Goal: Transaction & Acquisition: Purchase product/service

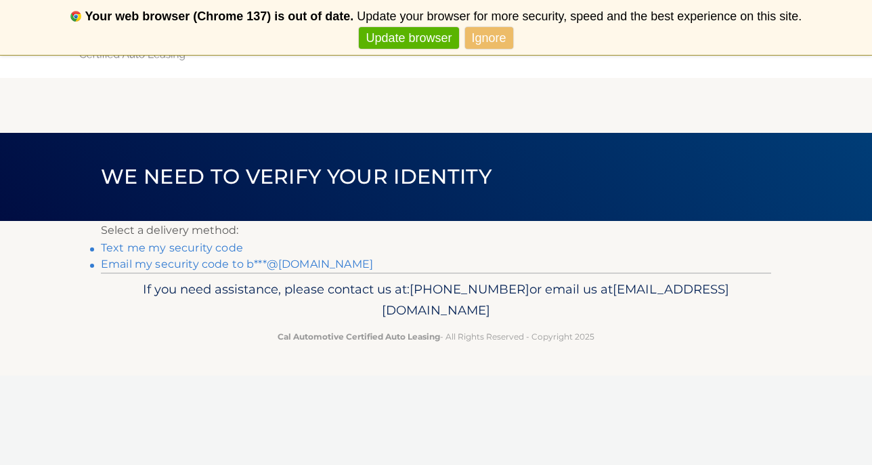
click at [263, 265] on link "Email my security code to b***@live.com" at bounding box center [237, 263] width 272 height 13
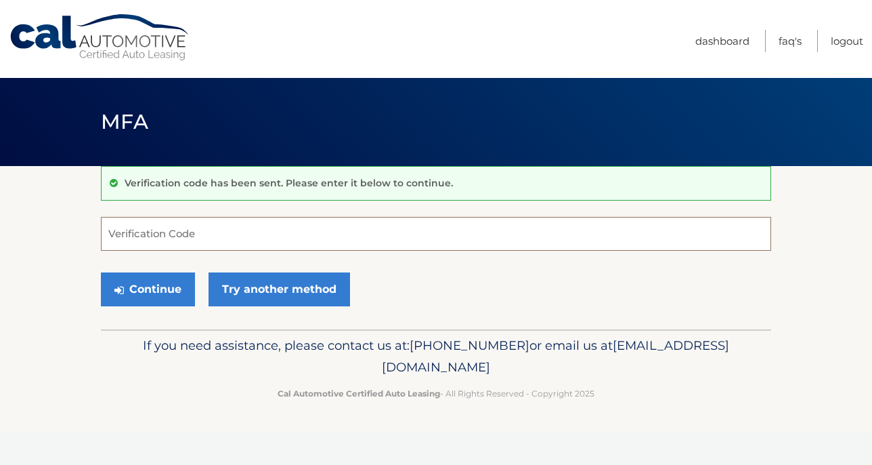
click at [381, 238] on input "Verification Code" at bounding box center [436, 234] width 670 height 34
paste input "110453"
click at [101, 272] on button "Continue" at bounding box center [148, 289] width 94 height 34
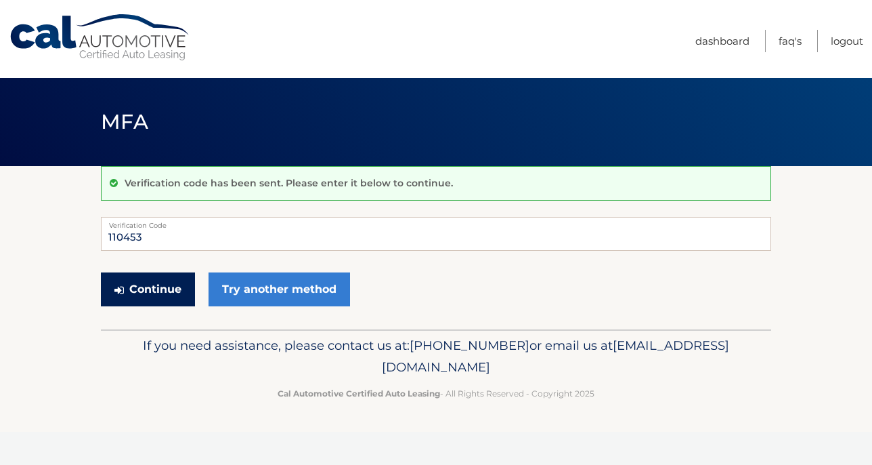
click at [157, 294] on button "Continue" at bounding box center [148, 289] width 94 height 34
click at [109, 238] on input "110453" at bounding box center [436, 234] width 670 height 34
click at [131, 302] on button "Continue" at bounding box center [148, 289] width 94 height 34
click at [177, 241] on input "110453" at bounding box center [436, 234] width 670 height 34
type input "110453"
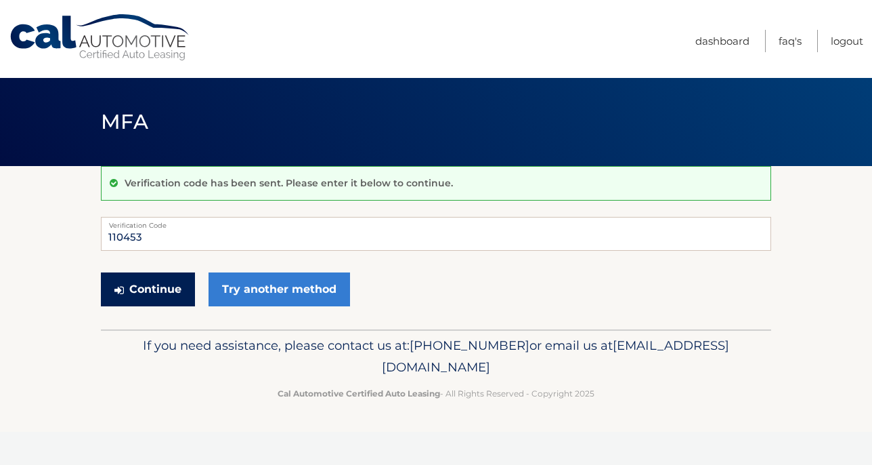
click at [156, 280] on button "Continue" at bounding box center [148, 289] width 94 height 34
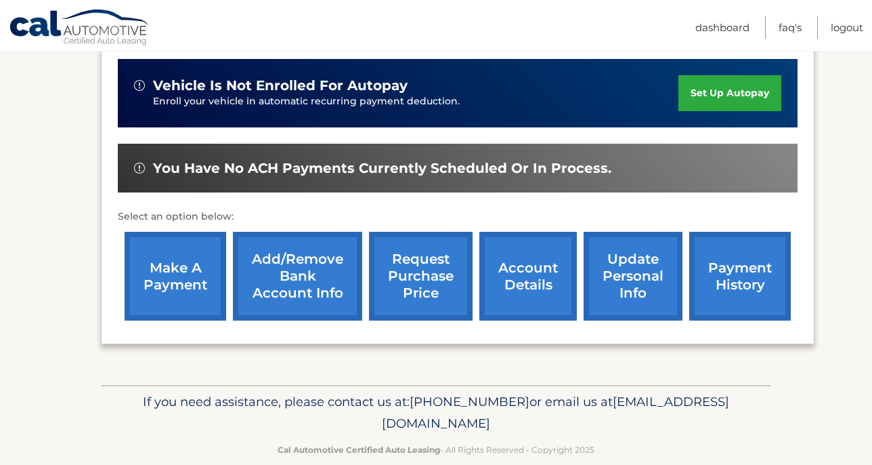
scroll to position [356, 0]
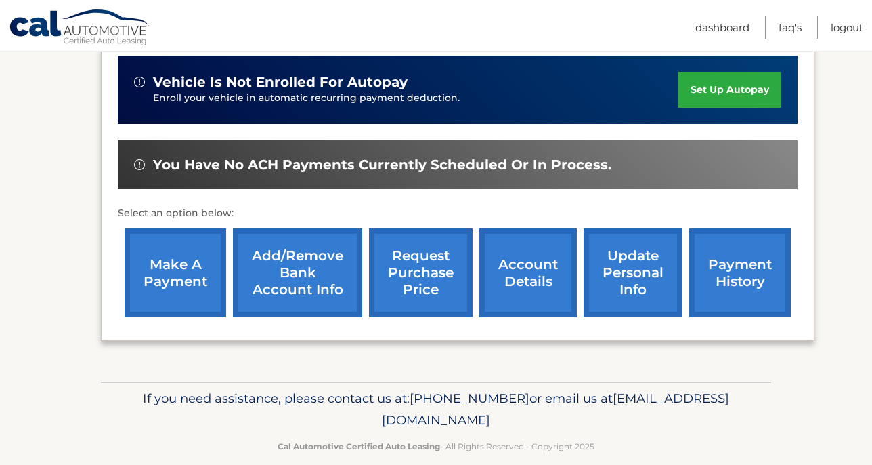
click at [180, 271] on link "make a payment" at bounding box center [176, 272] width 102 height 89
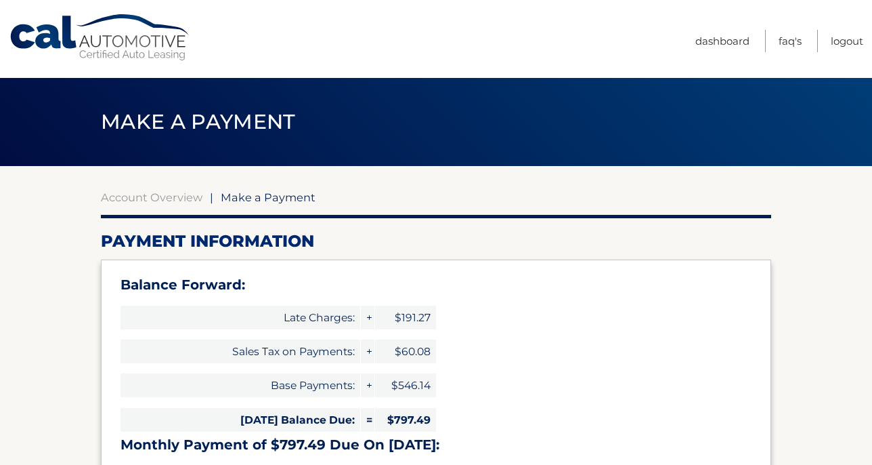
select select "M2JkZmUxN2YtZDE5MS00YWI4LWFmMjItZTgyZjkwNWJjZjE5"
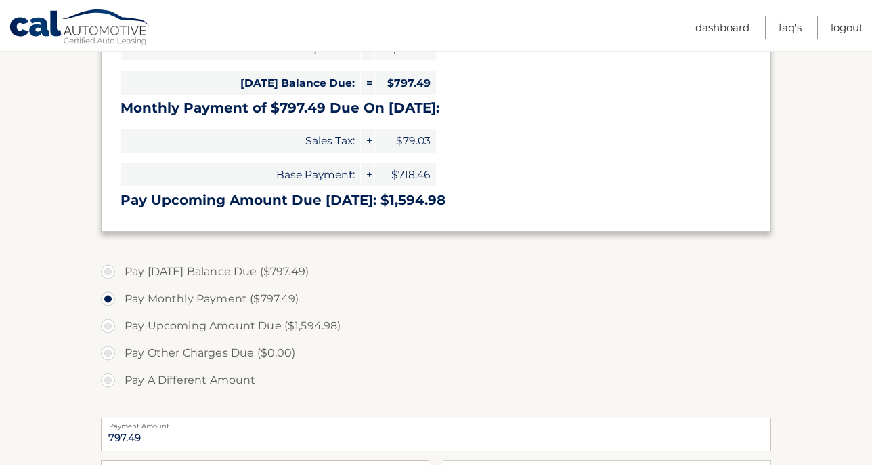
scroll to position [340, 0]
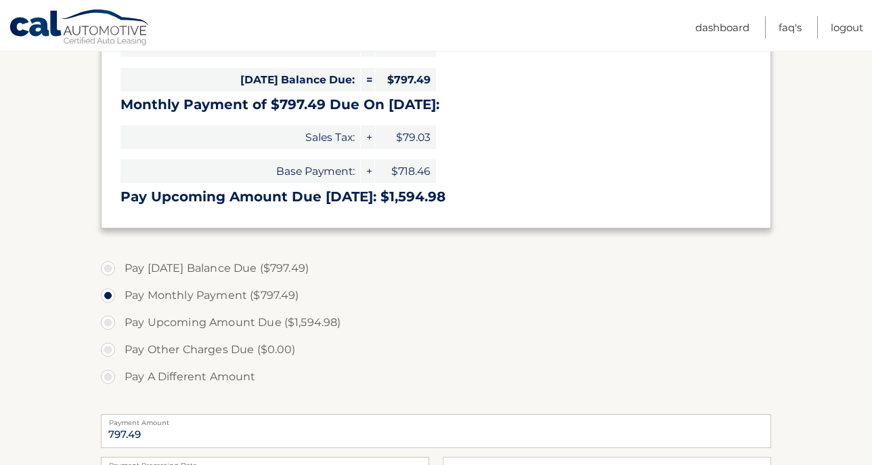
click at [192, 269] on label "Pay Today's Balance Due ($797.49)" at bounding box center [436, 268] width 670 height 27
click at [120, 269] on input "Pay Today's Balance Due ($797.49)" at bounding box center [113, 266] width 14 height 22
radio input "true"
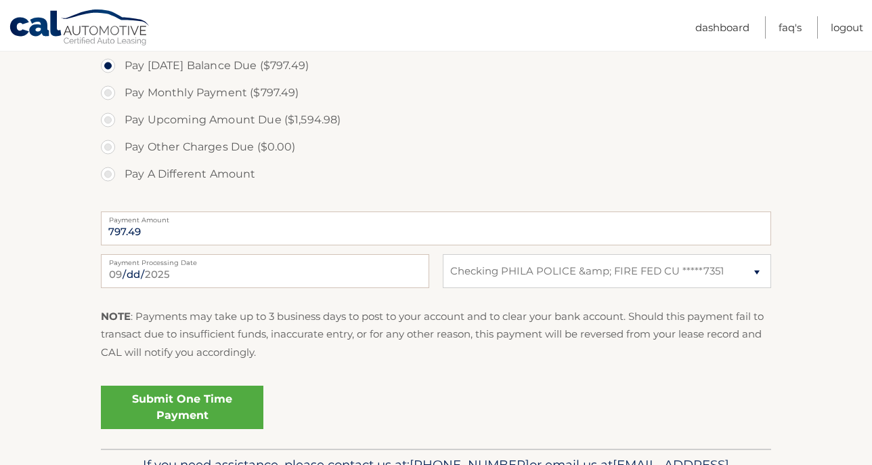
scroll to position [574, 0]
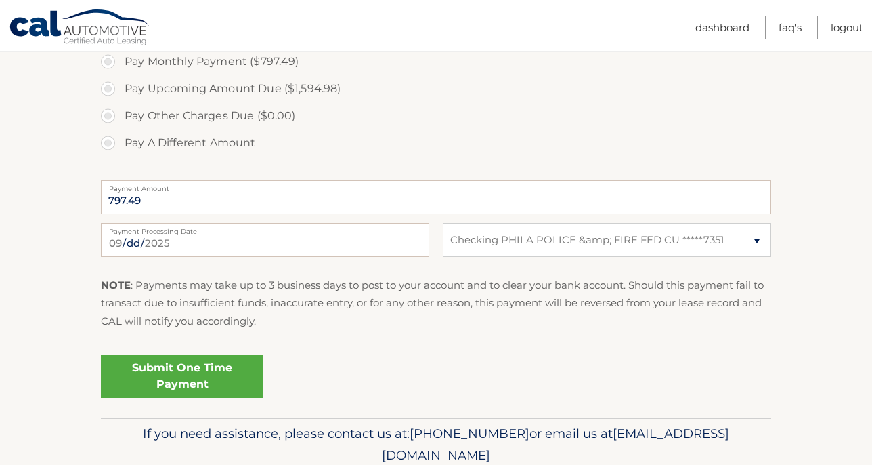
click at [226, 381] on link "Submit One Time Payment" at bounding box center [182, 375] width 163 height 43
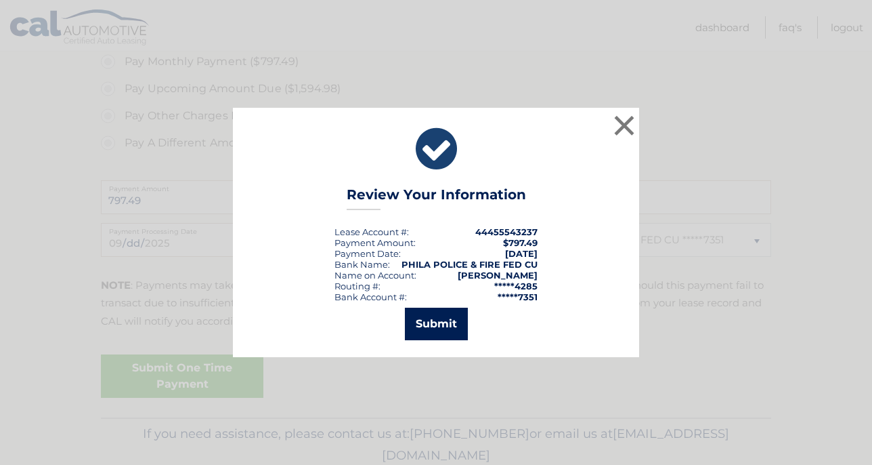
click at [446, 327] on button "Submit" at bounding box center [436, 323] width 63 height 33
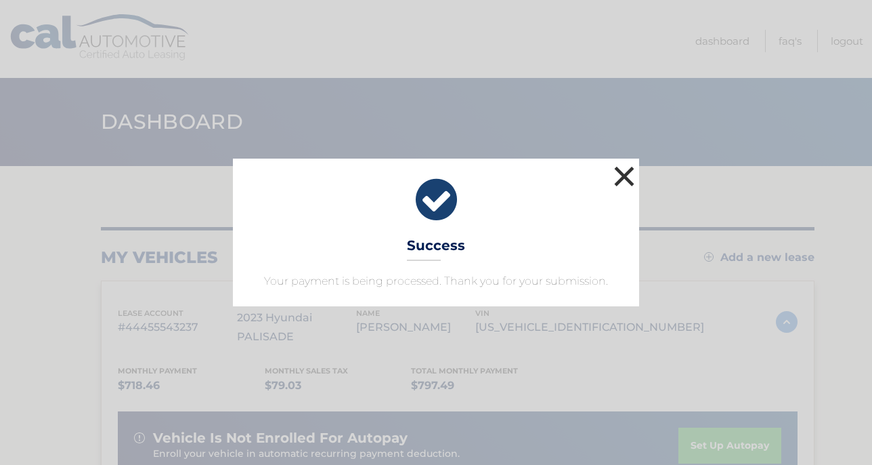
click at [626, 178] on button "×" at bounding box center [624, 176] width 27 height 27
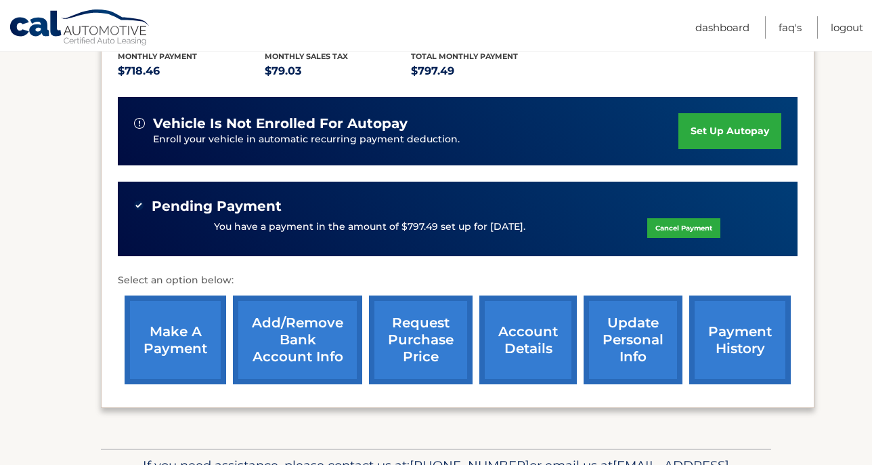
scroll to position [315, 0]
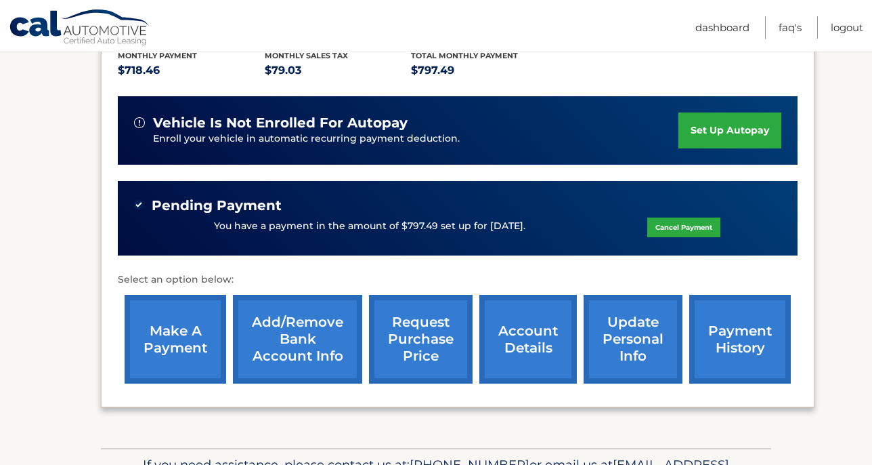
click at [683, 217] on link "Cancel Payment" at bounding box center [683, 227] width 73 height 20
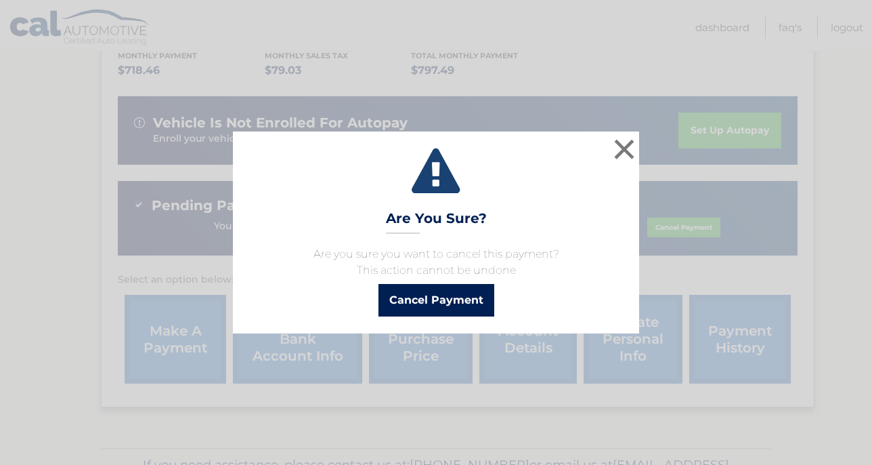
click at [484, 310] on button "Cancel Payment" at bounding box center [437, 300] width 116 height 33
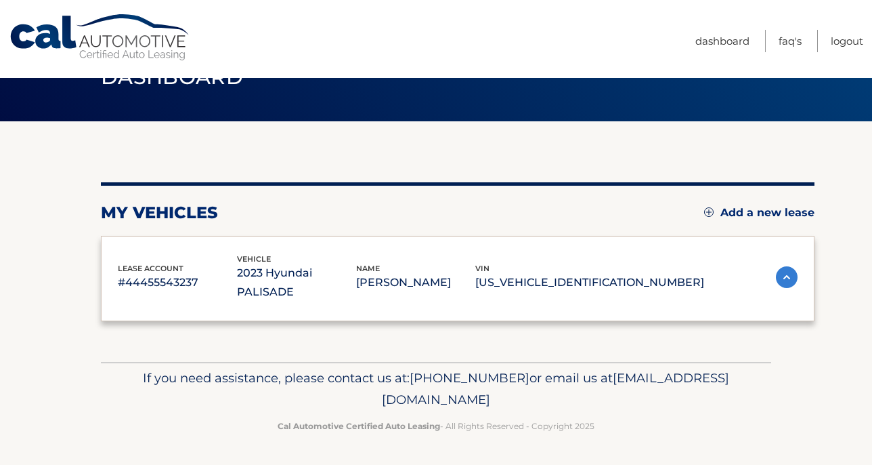
click at [676, 211] on div "my vehicles Add a new lease lease account #44455543237 vehicle 2023 Hyundai PAL…" at bounding box center [458, 251] width 714 height 139
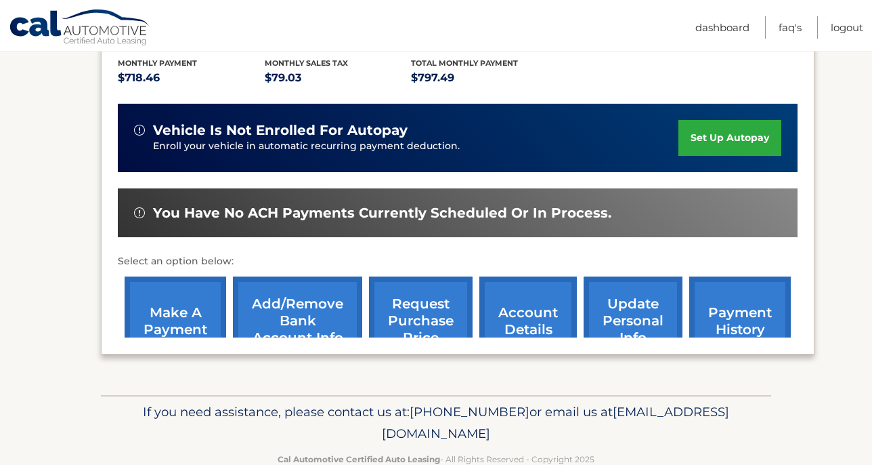
scroll to position [312, 0]
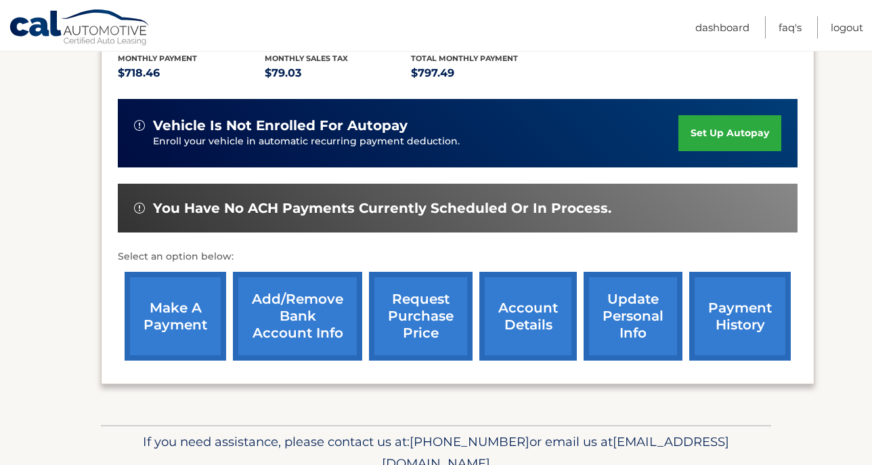
click at [168, 311] on link "make a payment" at bounding box center [176, 316] width 102 height 89
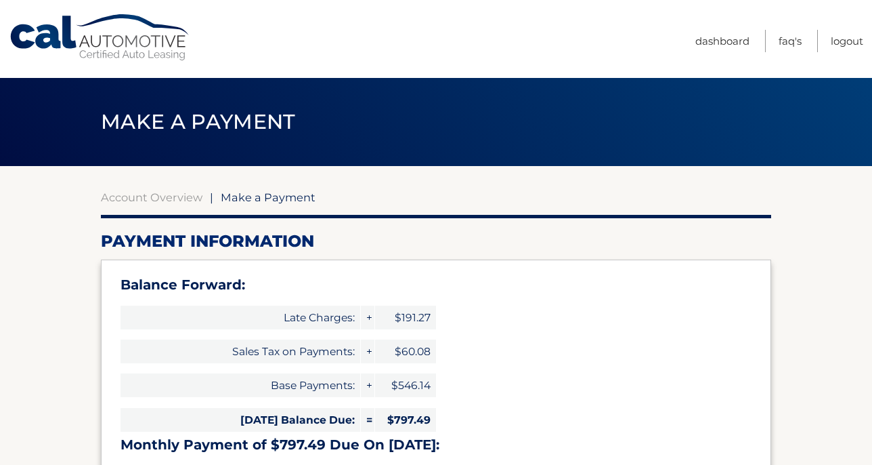
select select "M2JkZmUxN2YtZDE5MS00YWI4LWFmMjItZTgyZjkwNWJjZjE5"
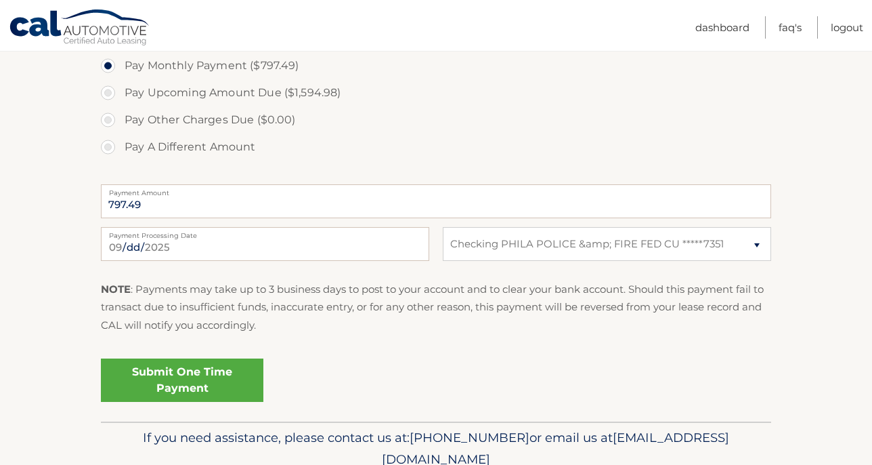
scroll to position [593, 0]
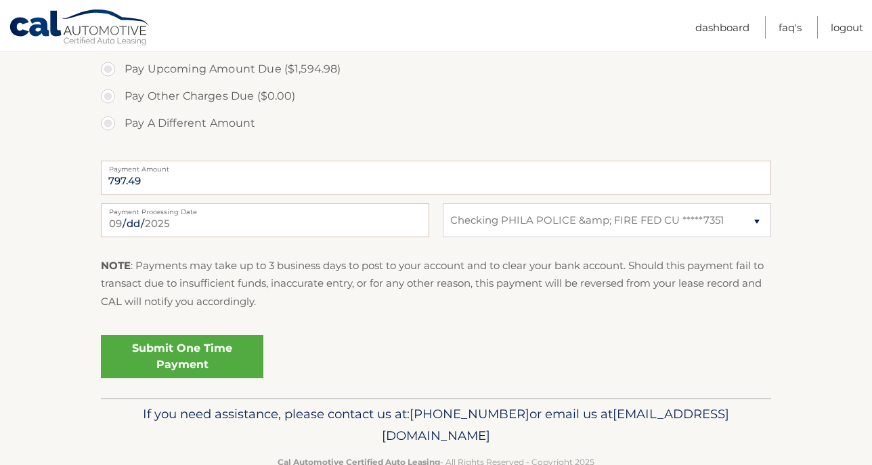
click at [190, 352] on link "Submit One Time Payment" at bounding box center [182, 356] width 163 height 43
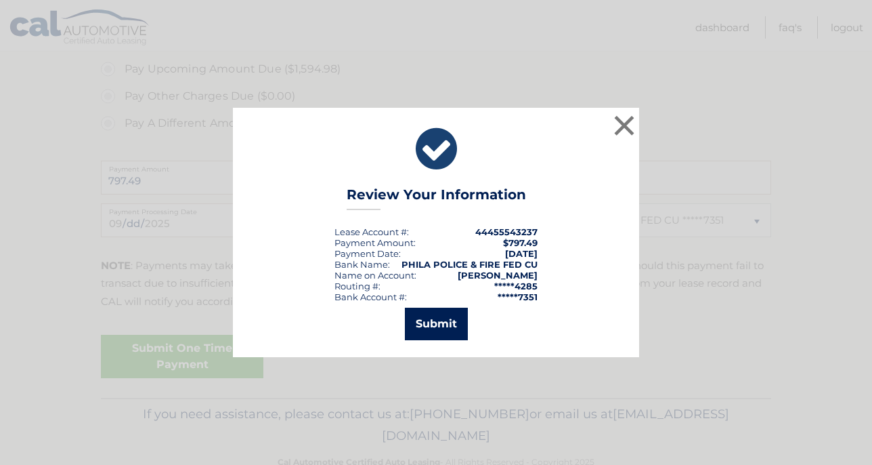
click at [440, 320] on button "Submit" at bounding box center [436, 323] width 63 height 33
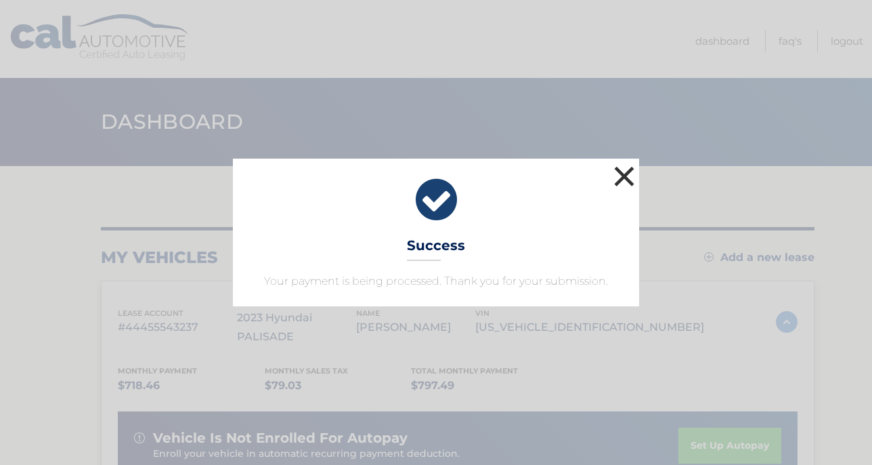
click at [627, 173] on button "×" at bounding box center [624, 176] width 27 height 27
